Goal: Task Accomplishment & Management: Manage account settings

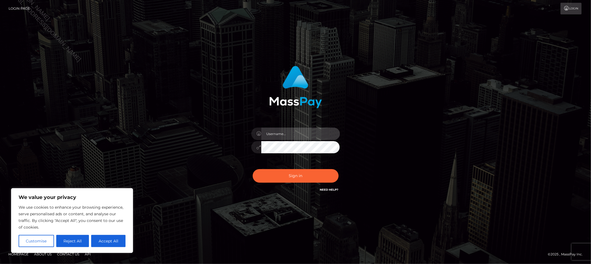
click at [283, 133] on input "text" at bounding box center [300, 134] width 79 height 12
type input "Allyssa"
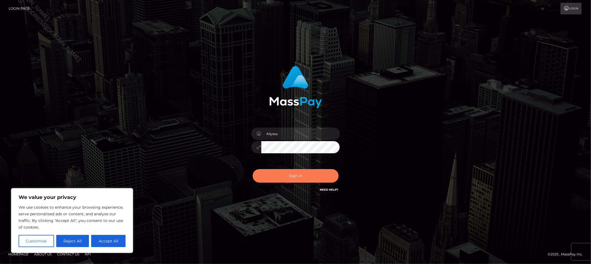
click at [305, 177] on button "Sign in" at bounding box center [296, 176] width 86 height 14
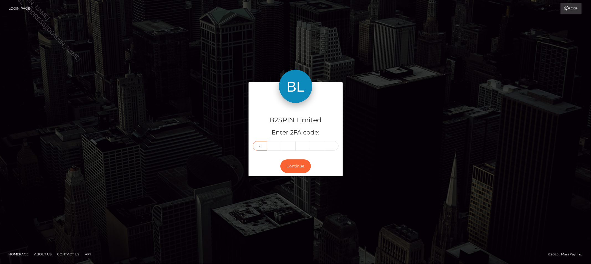
type input "3"
type input "9"
type input "7"
type input "5"
type input "1"
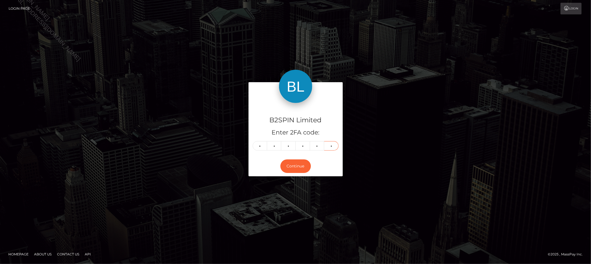
type input "6"
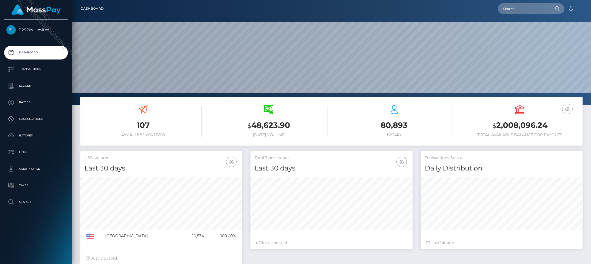
scroll to position [98, 162]
click at [531, 6] on input "text" at bounding box center [524, 8] width 52 height 11
paste input "3500932"
click at [522, 8] on input "3500932" at bounding box center [524, 8] width 52 height 11
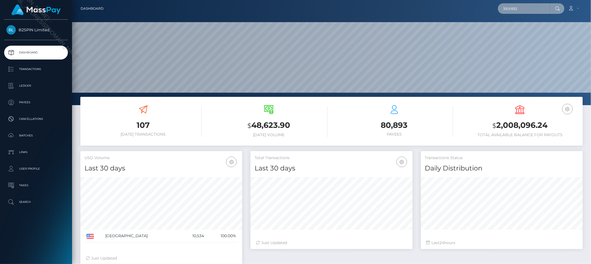
paste input "8d313f57-a83e-4e6b-8592-e3495853b74a"
type input "8d313f57-a83e-4e6b-8592-e3495853b74a"
click at [526, 7] on input "8d313f57-a83e-4e6b-8592-e3495853b74a" at bounding box center [524, 8] width 52 height 11
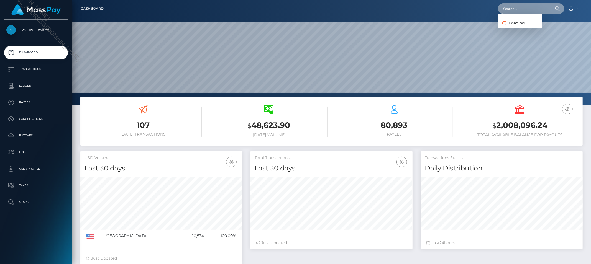
paste input "1148513342"
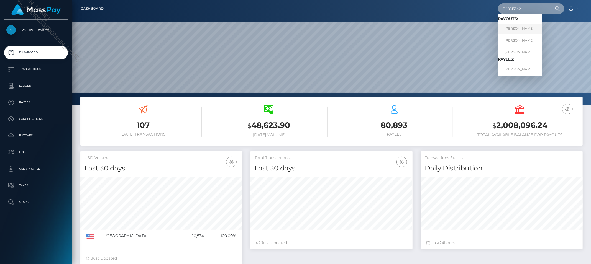
type input "1148513342"
click at [522, 29] on link "ANA C MENJIVAR" at bounding box center [520, 29] width 44 height 10
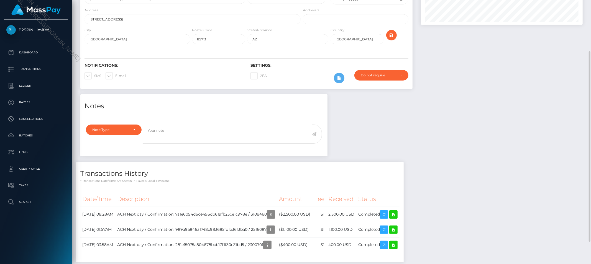
scroll to position [102, 0]
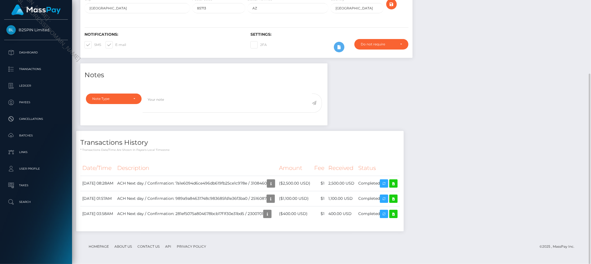
click at [502, 133] on div "Notes Note Type Compliance Clear Compliance General Note Type" at bounding box center [331, 150] width 511 height 174
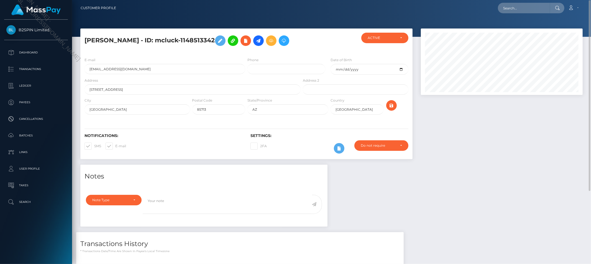
scroll to position [0, 0]
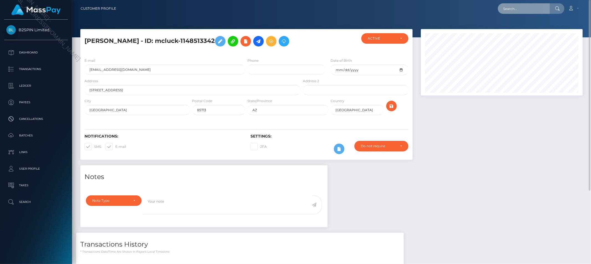
click at [540, 8] on input "text" at bounding box center [524, 8] width 52 height 11
paste input "ladydodgers@yahoo.com"
type input "ladydodgers@yahoo.com"
click at [523, 27] on link "ANA C MENJIVAR" at bounding box center [520, 29] width 44 height 10
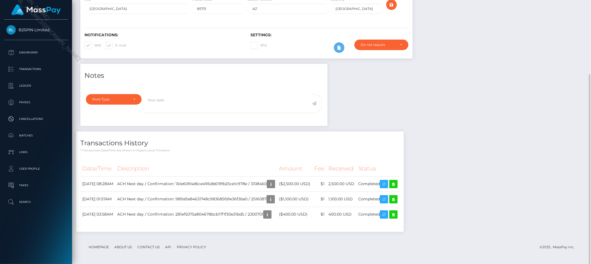
scroll to position [102, 0]
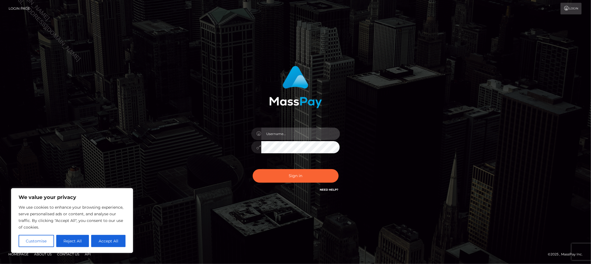
click at [306, 131] on input "text" at bounding box center [300, 134] width 79 height 12
type input "Allyssa"
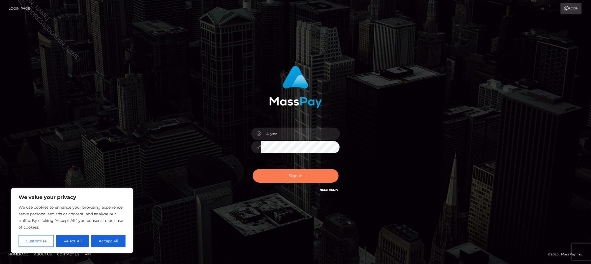
click at [280, 175] on button "Sign in" at bounding box center [296, 176] width 86 height 14
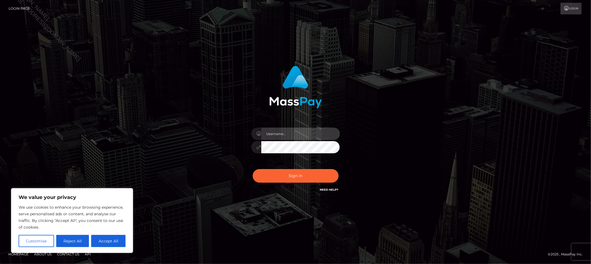
click at [285, 137] on input "text" at bounding box center [300, 134] width 79 height 12
type input "Allyssa"
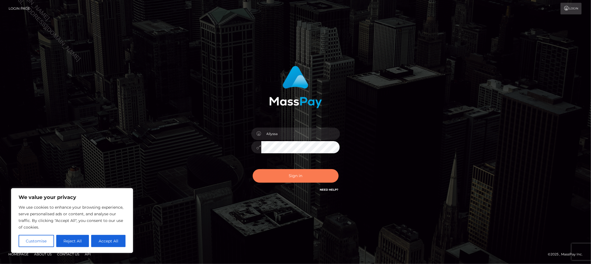
click at [302, 173] on button "Sign in" at bounding box center [296, 176] width 86 height 14
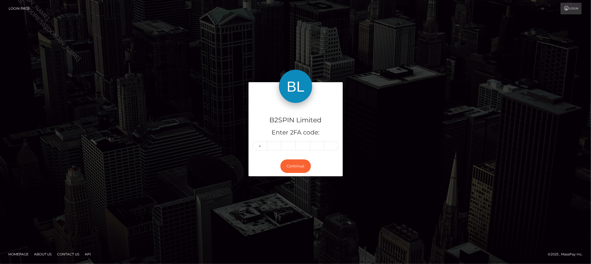
type input "0"
type input "6"
type input "5"
type input "8"
type input "0"
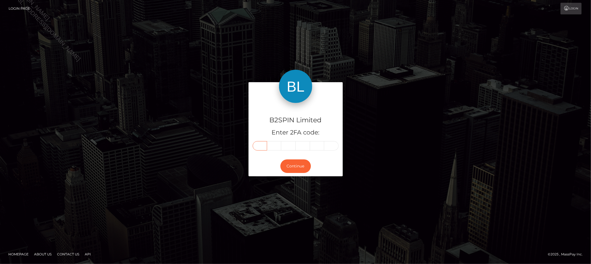
type input "0"
type input "6"
type input "5"
type input "8"
type input "9"
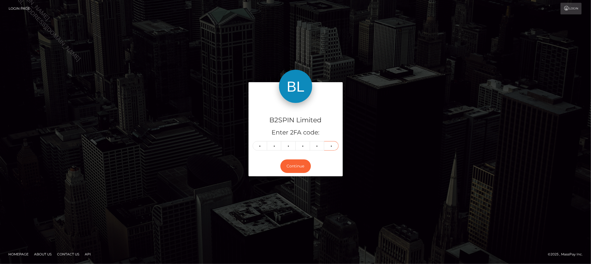
type input "0"
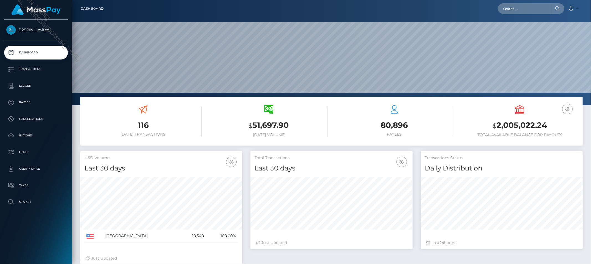
scroll to position [98, 162]
click at [495, 125] on small "$" at bounding box center [495, 126] width 4 height 8
copy h3 "2,005,022.24"
click at [575, 9] on link "Account" at bounding box center [574, 9] width 16 height 12
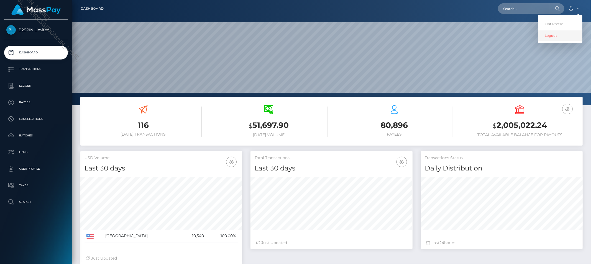
click at [552, 35] on link "Logout" at bounding box center [560, 35] width 44 height 10
